Goal: Find specific page/section: Find specific page/section

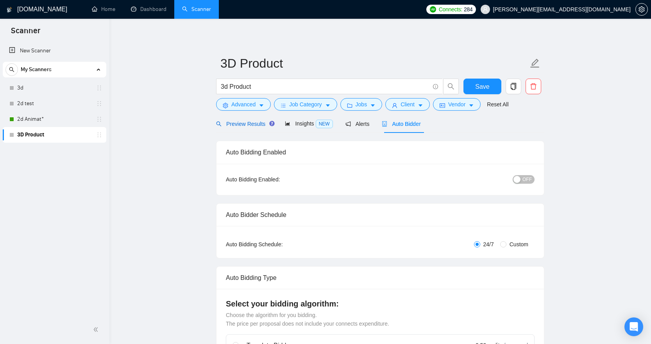
click at [247, 122] on span "Preview Results" at bounding box center [244, 124] width 56 height 6
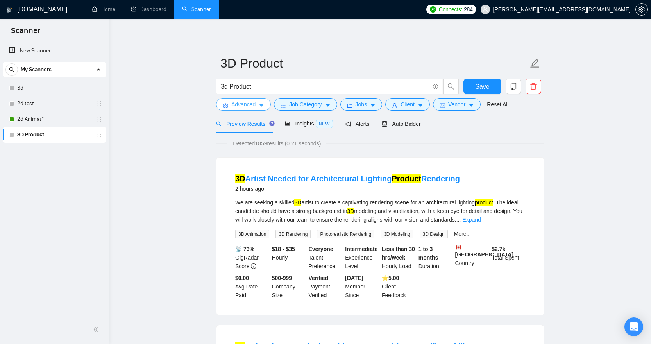
click at [254, 105] on span "Advanced" at bounding box center [243, 104] width 24 height 9
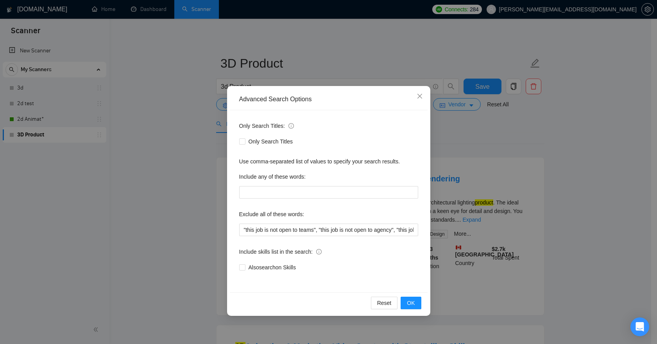
click at [477, 157] on div "Advanced Search Options Only Search Titles: Only Search Titles Use comma-separa…" at bounding box center [328, 172] width 657 height 344
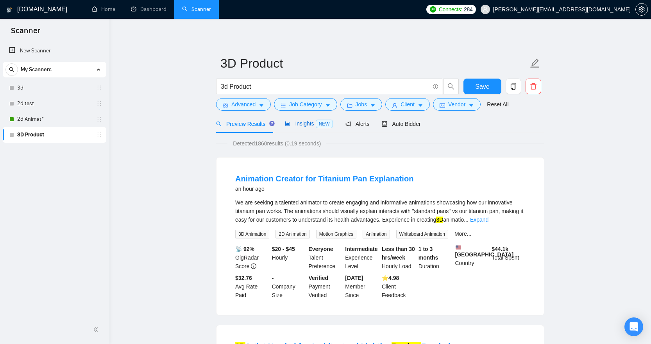
click at [302, 122] on span "Insights NEW" at bounding box center [309, 123] width 48 height 6
